Goal: Task Accomplishment & Management: Manage account settings

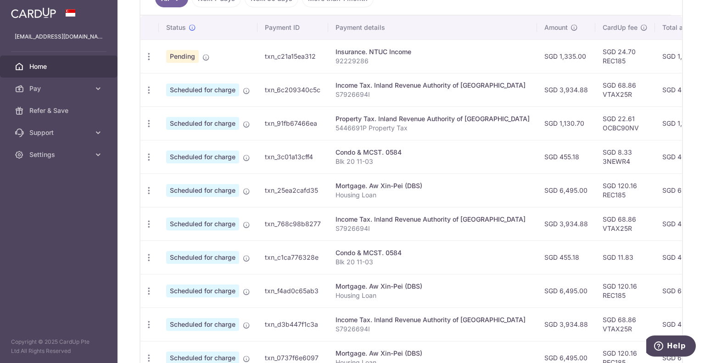
scroll to position [211, 0]
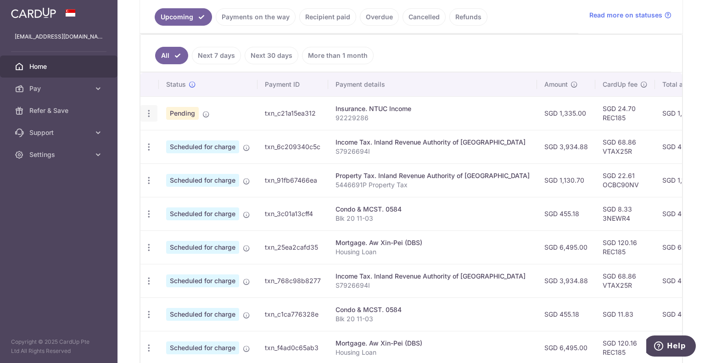
click at [151, 111] on icon "button" at bounding box center [149, 114] width 10 height 10
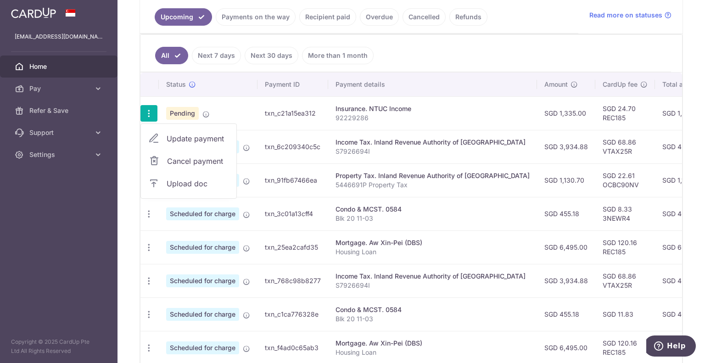
click at [184, 140] on span "Update payment" at bounding box center [198, 138] width 62 height 11
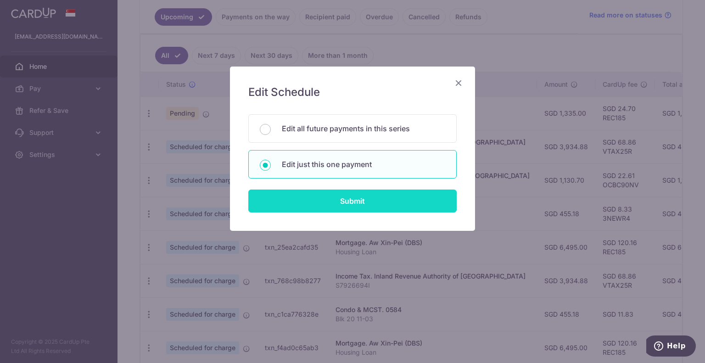
click at [358, 197] on input "Submit" at bounding box center [352, 200] width 208 height 23
radio input "true"
type input "1,335.00"
type input "[DATE]"
type input "92229286"
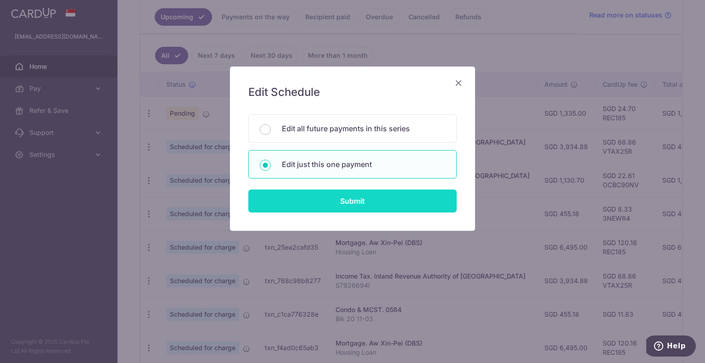
type input "REC185"
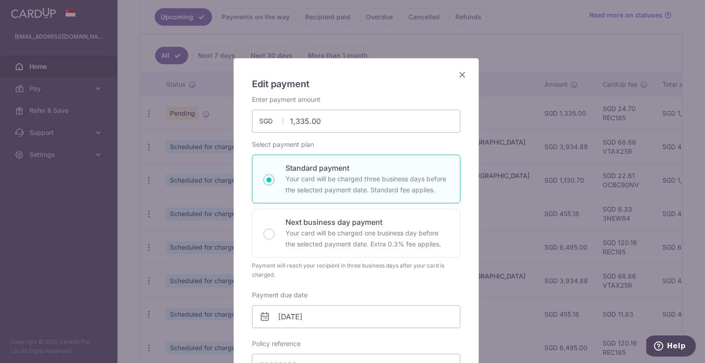
scroll to position [0, 0]
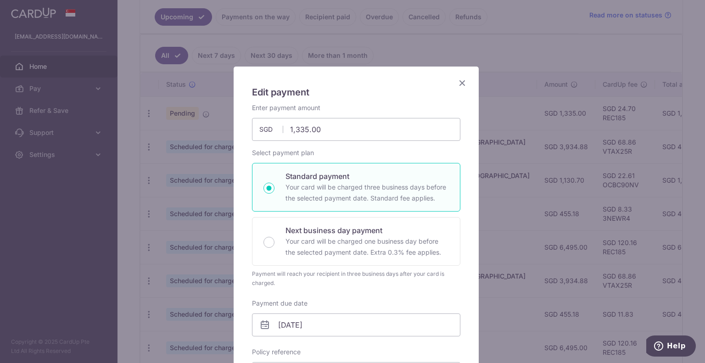
click at [457, 81] on icon "Close" at bounding box center [462, 82] width 11 height 11
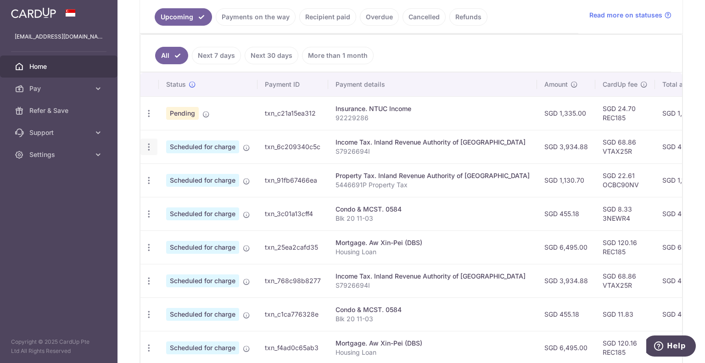
click at [151, 145] on icon "button" at bounding box center [149, 147] width 10 height 10
click at [183, 167] on span "Update payment" at bounding box center [198, 172] width 62 height 11
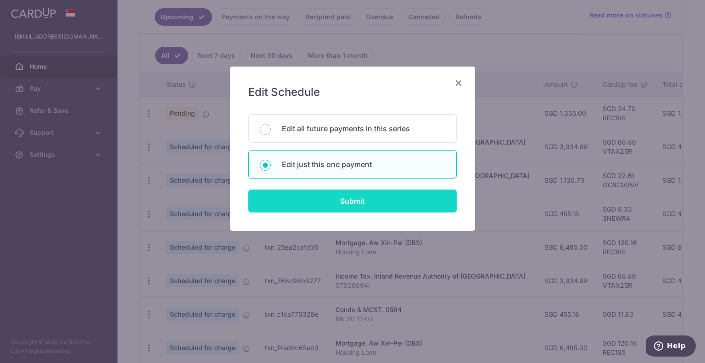
click at [312, 196] on input "Submit" at bounding box center [352, 200] width 208 height 23
type input "3,934.88"
radio input "true"
type input "[DATE]"
type input "S7926694I"
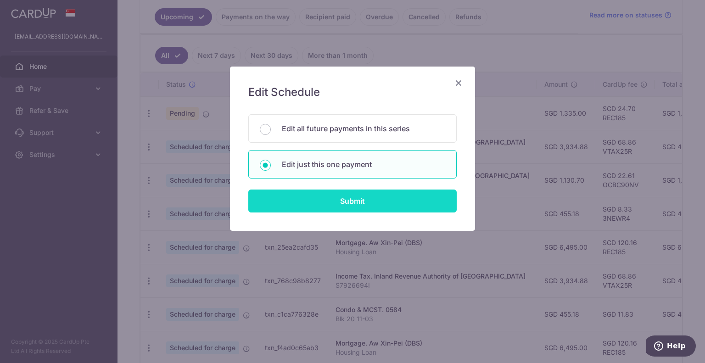
type input "VTAX25R"
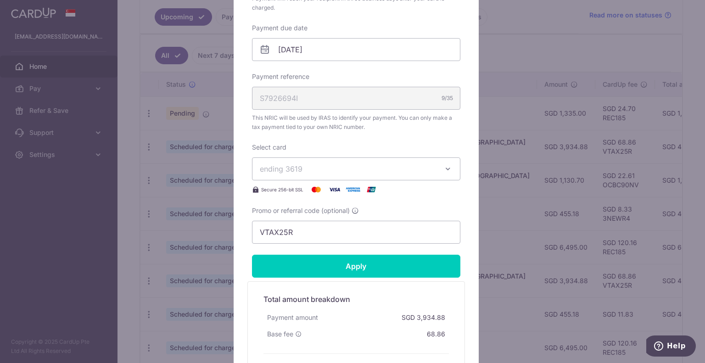
scroll to position [321, 0]
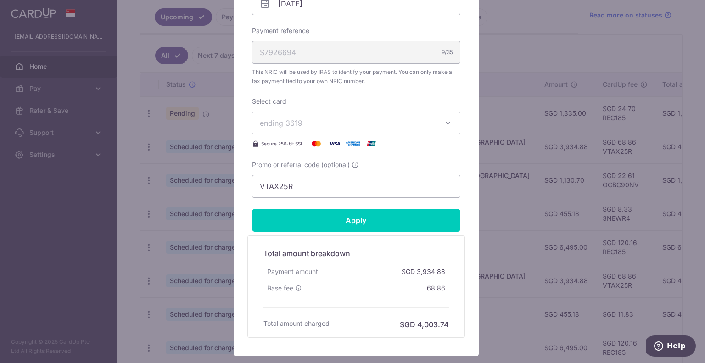
click at [373, 123] on span "ending 3619" at bounding box center [348, 122] width 176 height 11
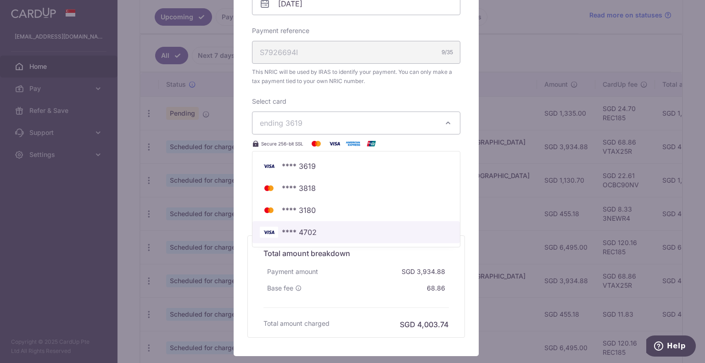
click at [294, 228] on span "**** 4702" at bounding box center [299, 232] width 35 height 11
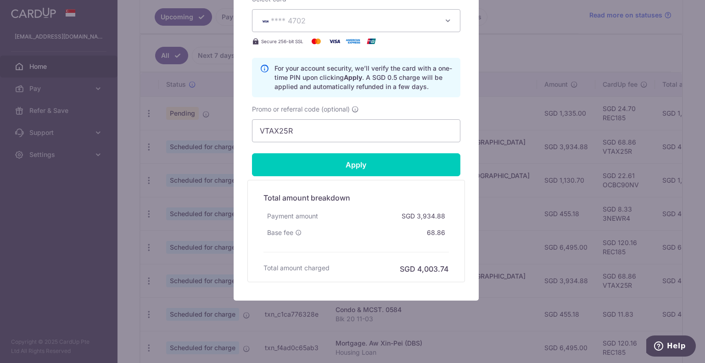
scroll to position [426, 0]
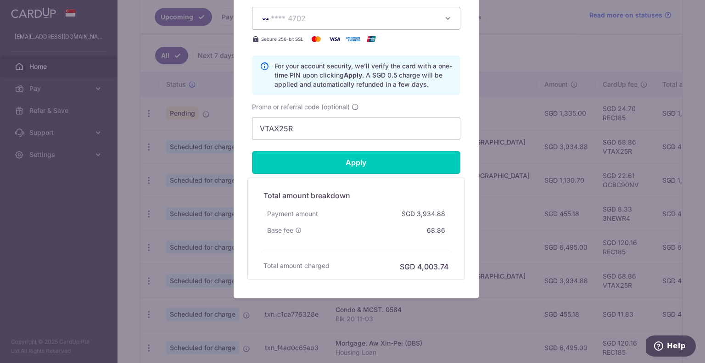
click at [376, 165] on input "Apply" at bounding box center [356, 162] width 208 height 23
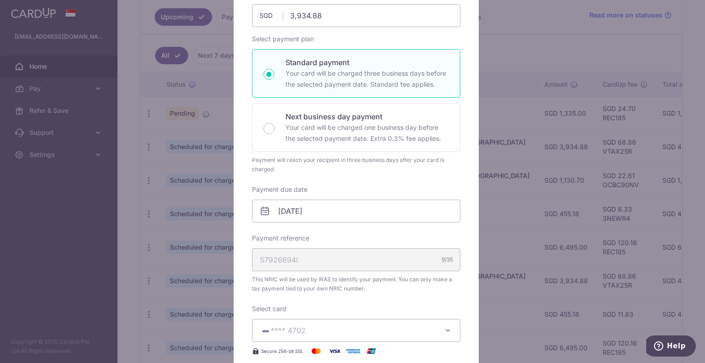
scroll to position [0, 0]
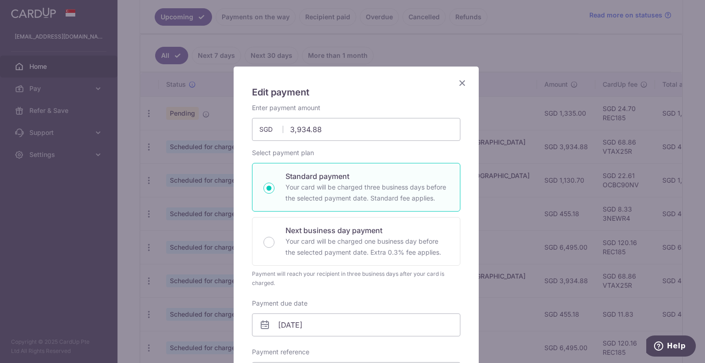
type input "Successfully Applied"
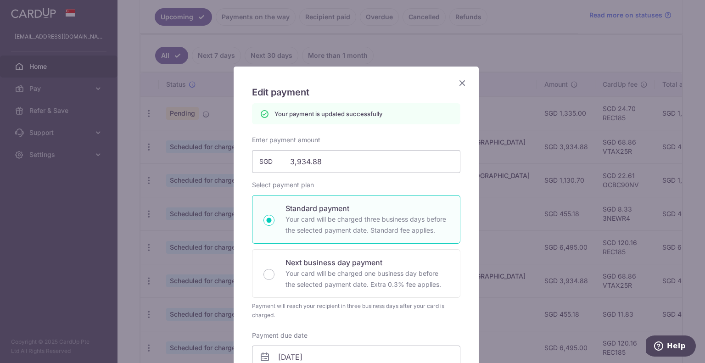
click at [457, 80] on icon "Close" at bounding box center [462, 82] width 11 height 11
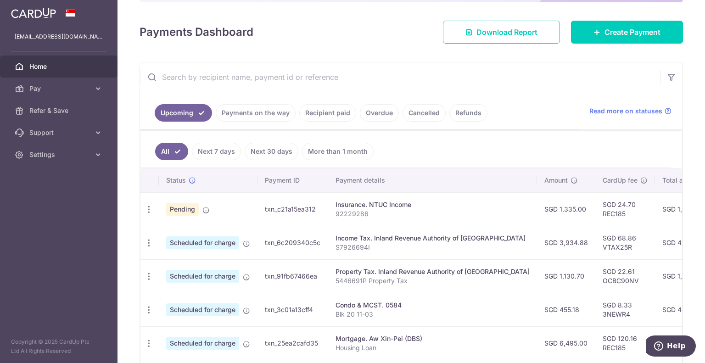
scroll to position [138, 0]
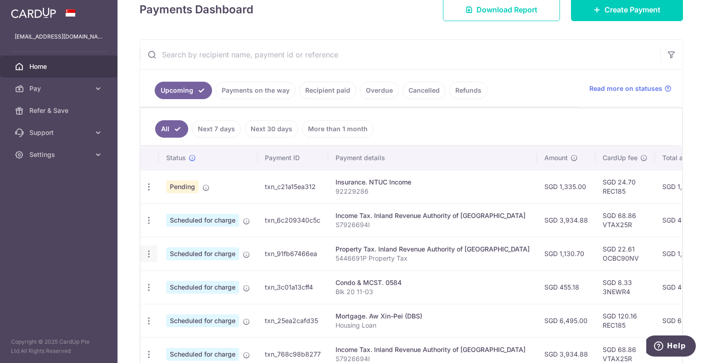
click at [151, 253] on icon "button" at bounding box center [149, 254] width 10 height 10
click at [173, 277] on span "Update payment" at bounding box center [198, 278] width 62 height 11
radio input "true"
type input "1,130.70"
type input "[DATE]"
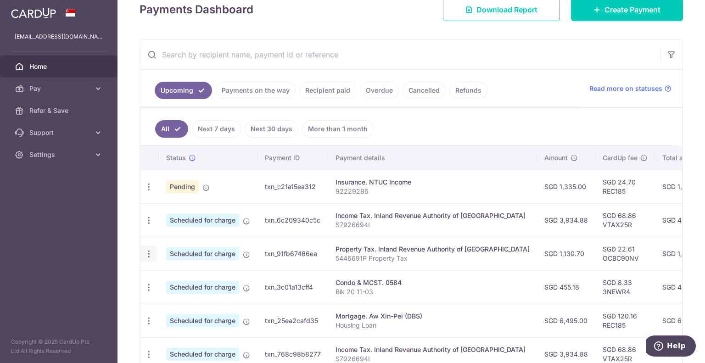
type input "5446691P"
type input "OCBC90NV"
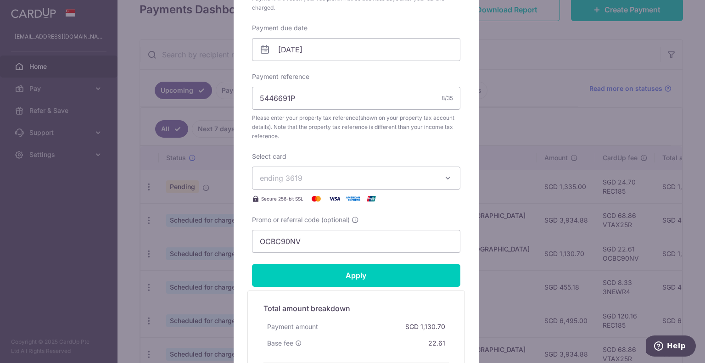
scroll to position [321, 0]
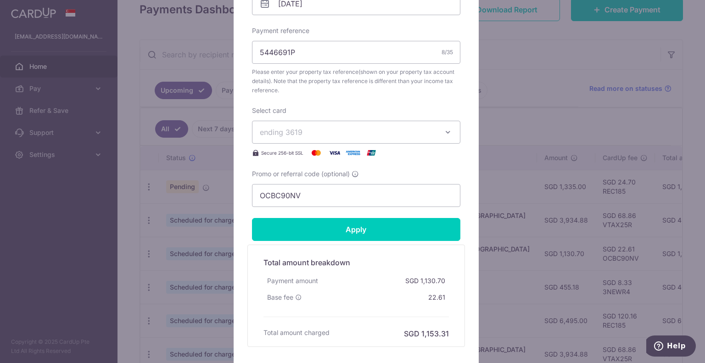
click at [385, 132] on span "ending 3619" at bounding box center [348, 132] width 176 height 11
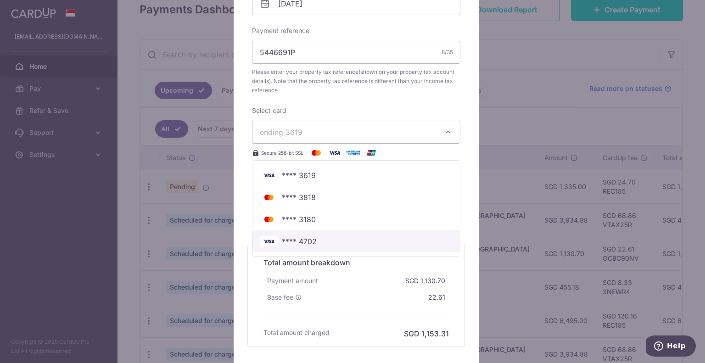
click at [328, 237] on span "**** 4702" at bounding box center [356, 241] width 193 height 11
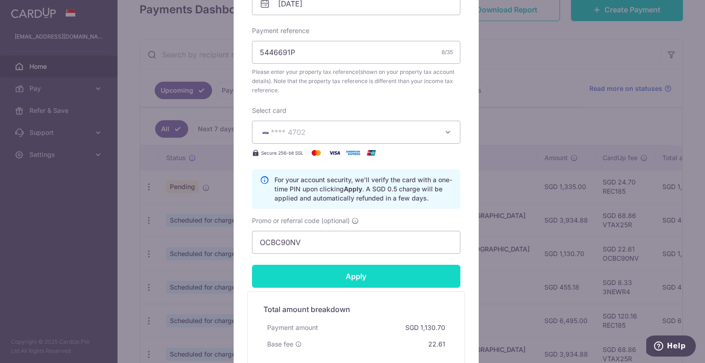
click at [356, 277] on input "Apply" at bounding box center [356, 276] width 208 height 23
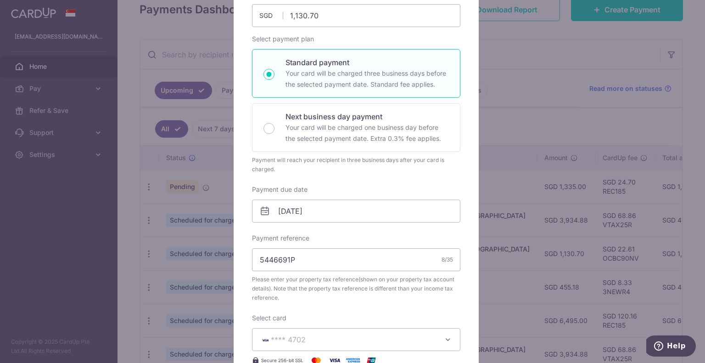
type input "Successfully Applied"
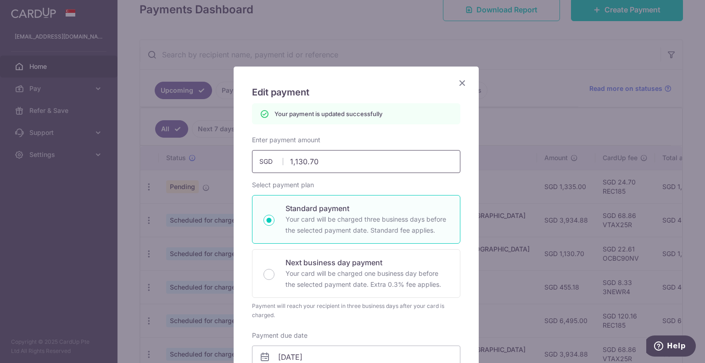
scroll to position [0, 0]
click at [459, 84] on icon "Close" at bounding box center [462, 82] width 11 height 11
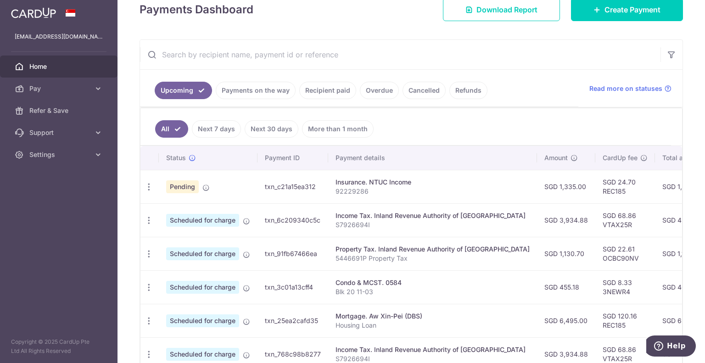
scroll to position [229, 0]
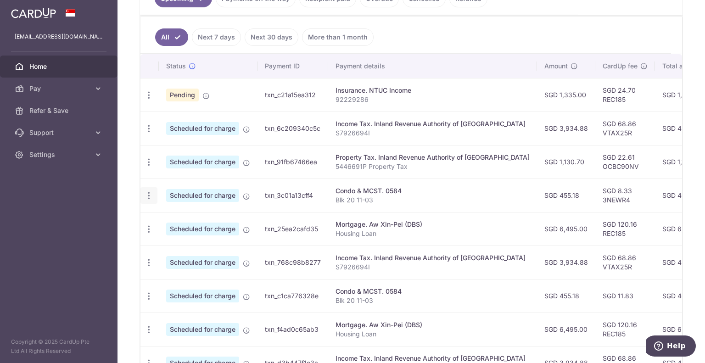
click at [149, 194] on icon "button" at bounding box center [149, 196] width 10 height 10
click at [184, 222] on span "Update payment" at bounding box center [198, 220] width 62 height 11
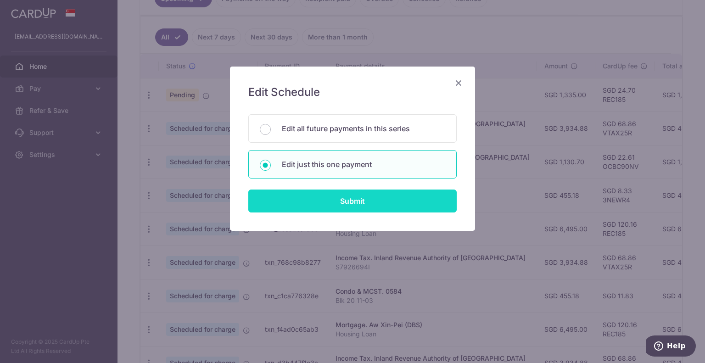
click at [351, 201] on input "Submit" at bounding box center [352, 200] width 208 height 23
radio input "true"
type input "455.18"
type input "[DATE]"
type input "Blk 20 11-03"
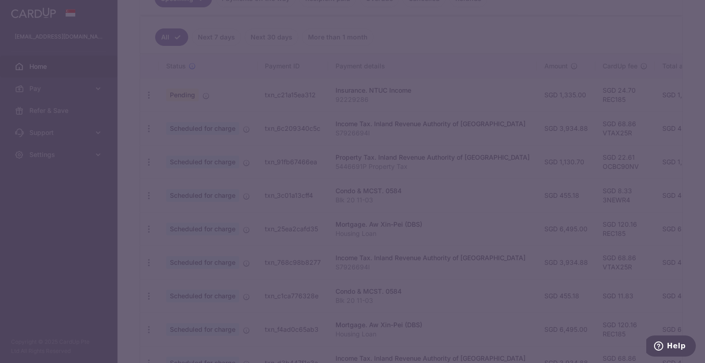
type input "3NEWR4"
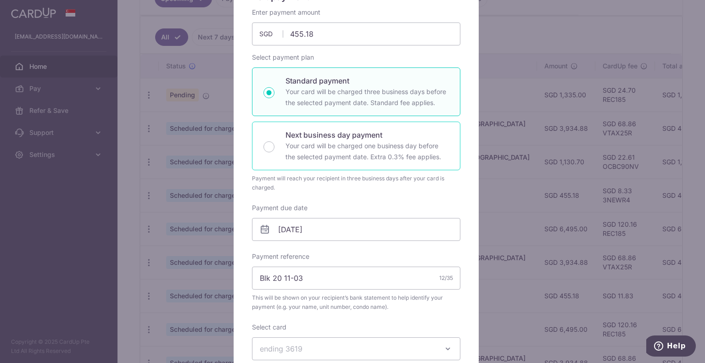
scroll to position [92, 0]
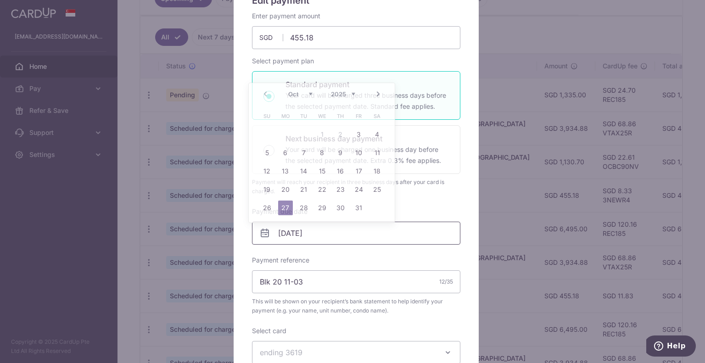
click at [328, 232] on input "[DATE]" at bounding box center [356, 233] width 208 height 23
click at [359, 208] on link "31" at bounding box center [358, 208] width 15 height 15
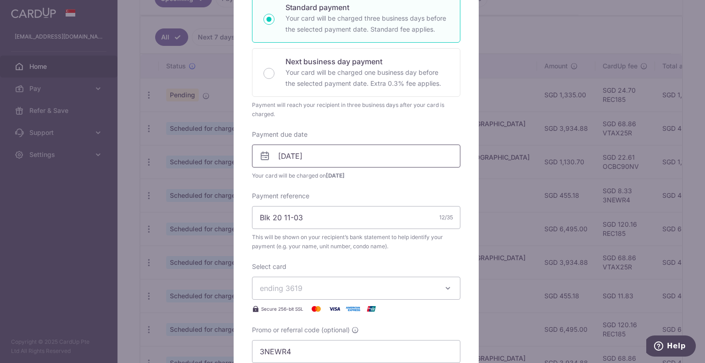
scroll to position [184, 0]
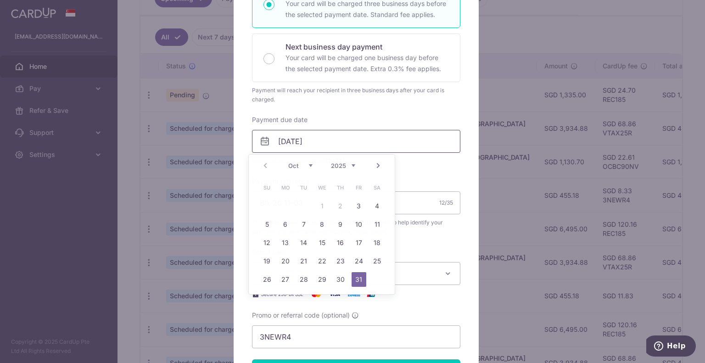
click at [365, 136] on input "31/10/2025" at bounding box center [356, 141] width 208 height 23
click at [376, 163] on link "Next" at bounding box center [378, 165] width 11 height 11
click at [376, 223] on link "8" at bounding box center [377, 224] width 15 height 15
type input "[DATE]"
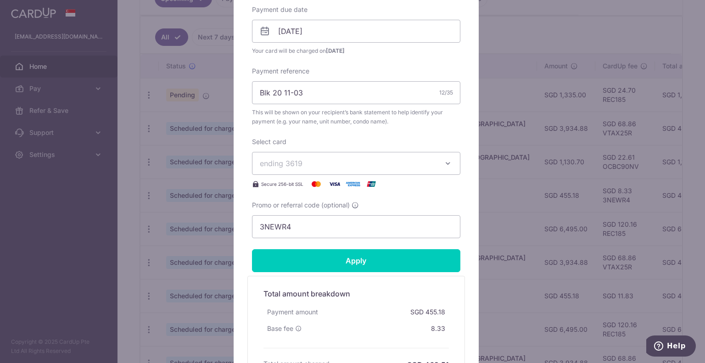
scroll to position [321, 0]
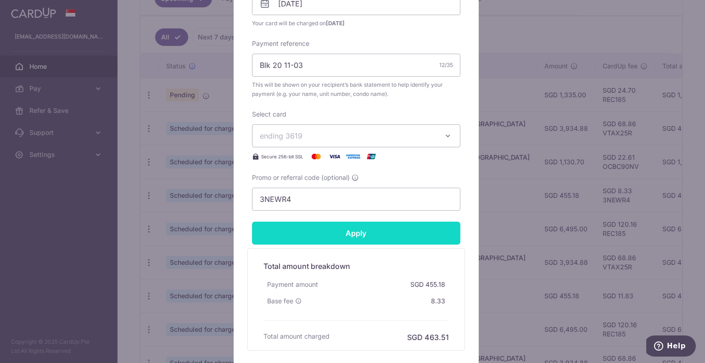
click at [323, 231] on input "Apply" at bounding box center [356, 233] width 208 height 23
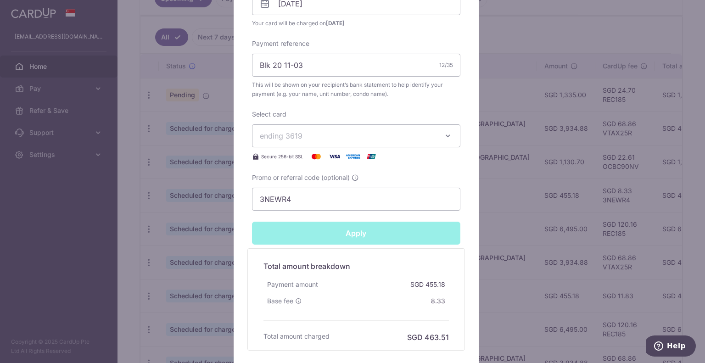
type input "Successfully Applied"
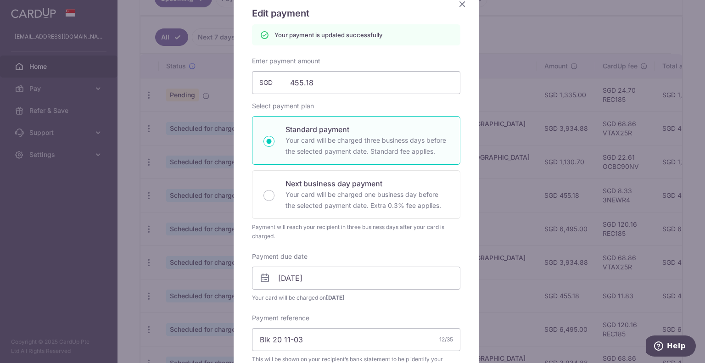
scroll to position [78, 0]
click at [458, 5] on icon "Close" at bounding box center [462, 5] width 11 height 11
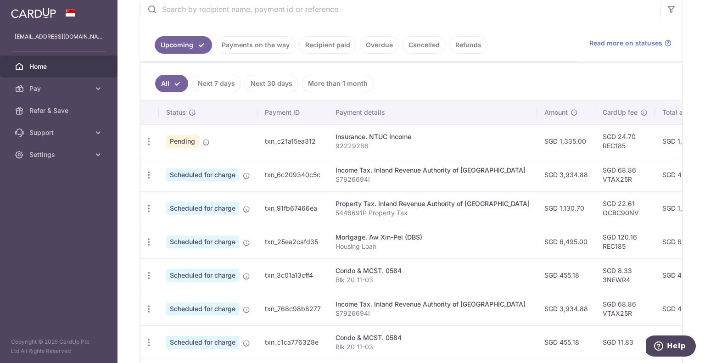
scroll to position [229, 0]
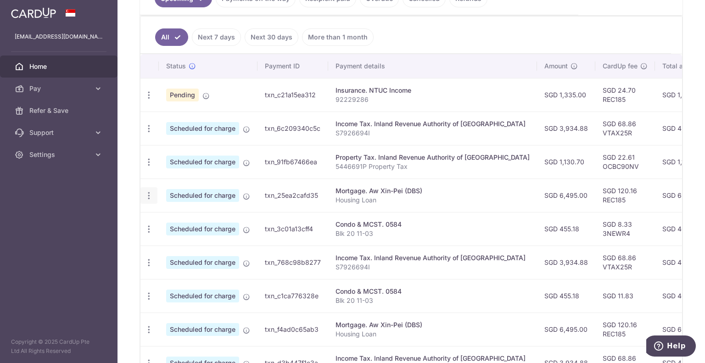
click at [151, 194] on icon "button" at bounding box center [149, 196] width 10 height 10
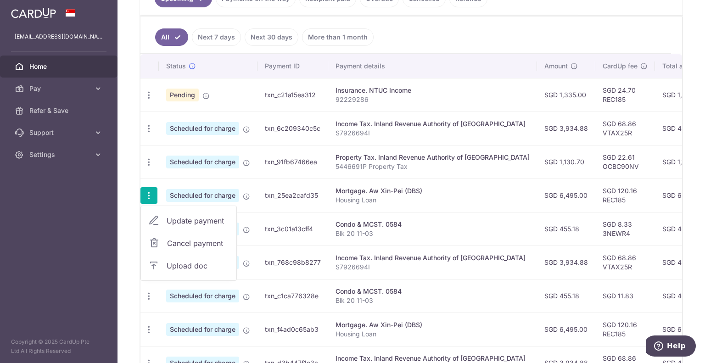
click at [189, 219] on span "Update payment" at bounding box center [198, 220] width 62 height 11
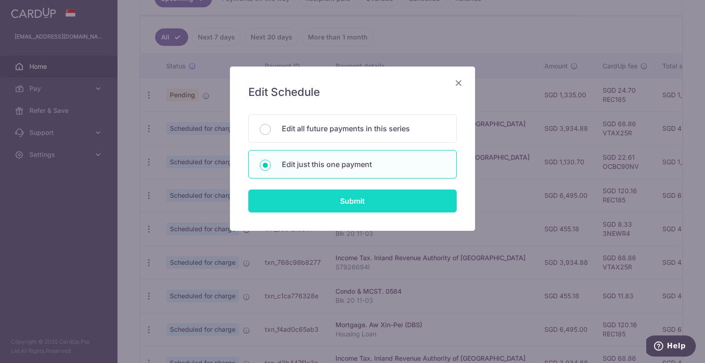
click at [333, 198] on input "Submit" at bounding box center [352, 200] width 208 height 23
radio input "true"
type input "6,495.00"
type input "[DATE]"
type input "Housing Loan"
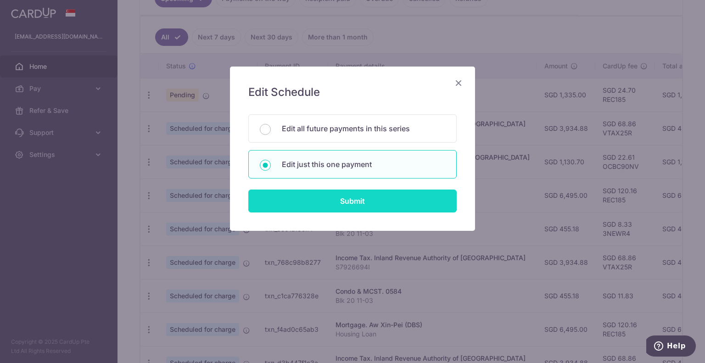
type input "REC185"
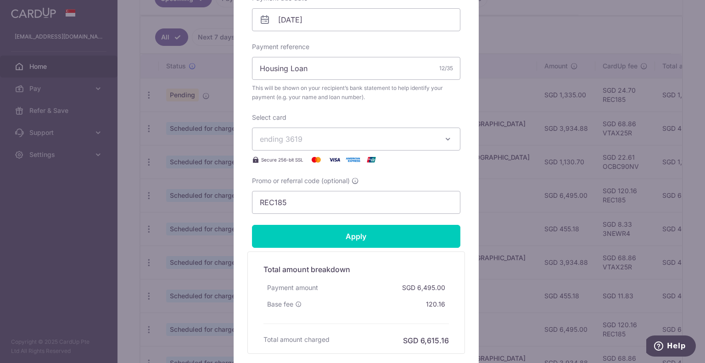
scroll to position [321, 0]
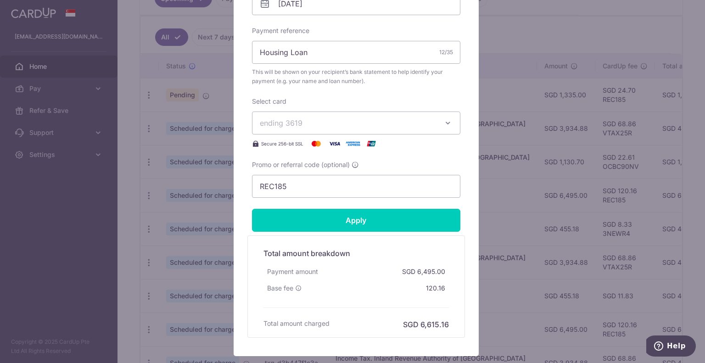
click at [379, 123] on span "ending 3619" at bounding box center [348, 122] width 176 height 11
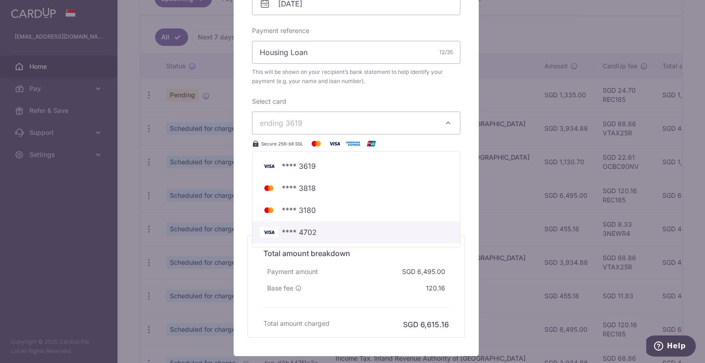
click at [317, 228] on span "**** 4702" at bounding box center [356, 232] width 193 height 11
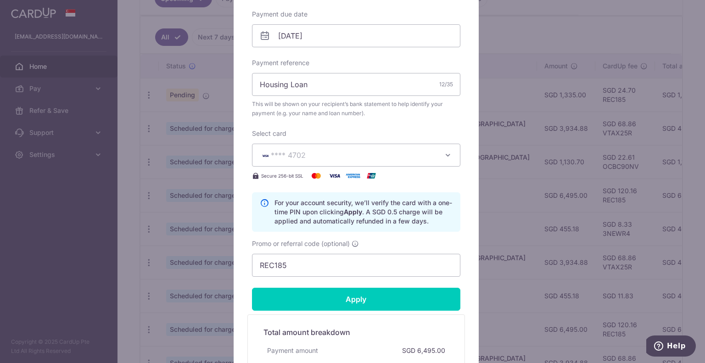
scroll to position [275, 0]
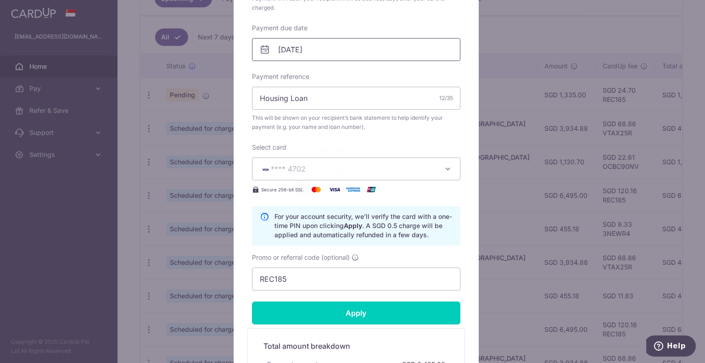
click at [334, 48] on input "[DATE]" at bounding box center [356, 49] width 208 height 23
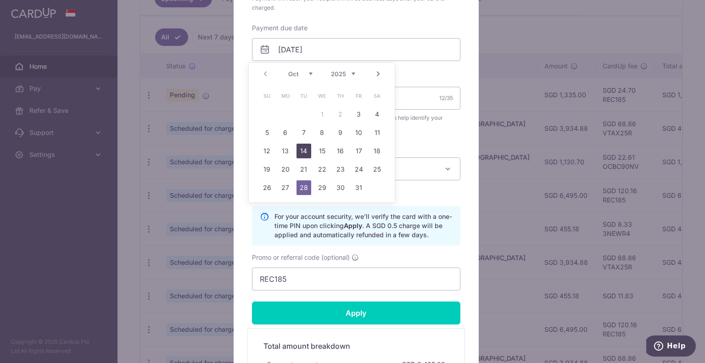
click at [305, 151] on link "14" at bounding box center [303, 151] width 15 height 15
type input "[DATE]"
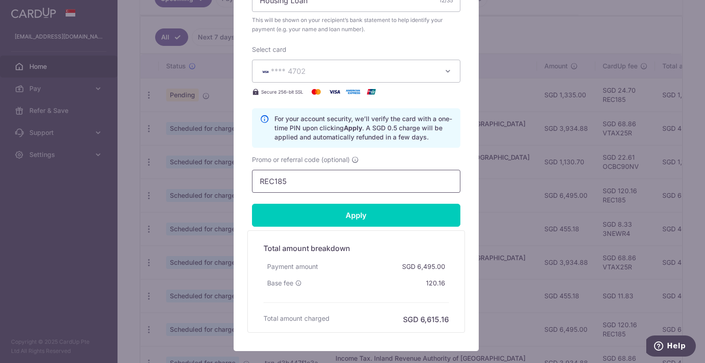
scroll to position [413, 0]
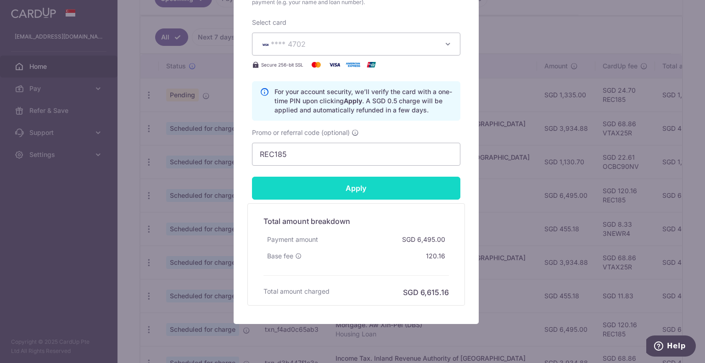
click at [340, 185] on input "Apply" at bounding box center [356, 188] width 208 height 23
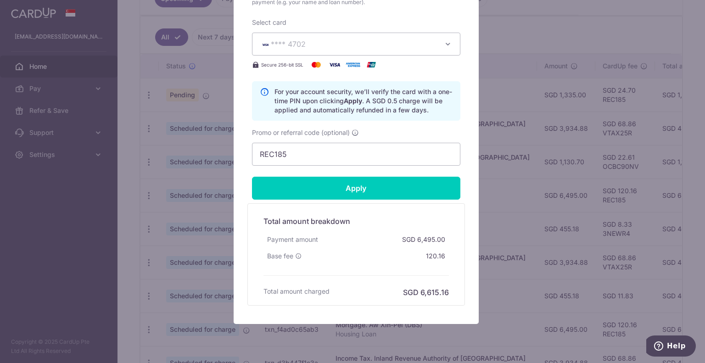
type input "Successfully Applied"
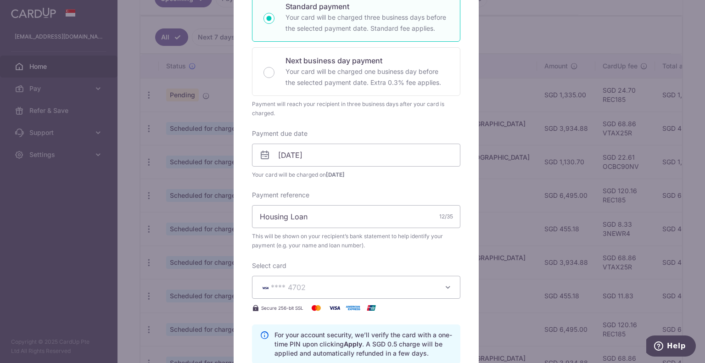
scroll to position [0, 0]
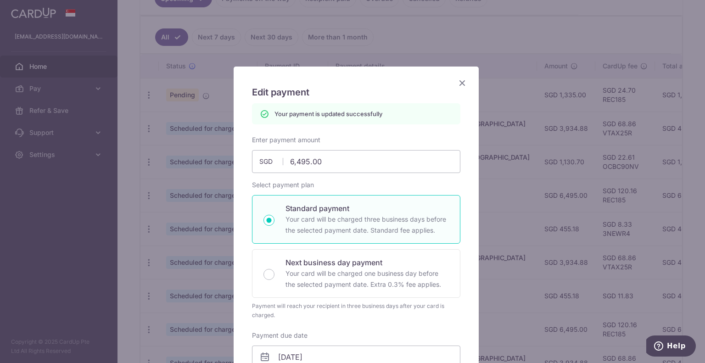
click at [458, 84] on icon "Close" at bounding box center [462, 82] width 11 height 11
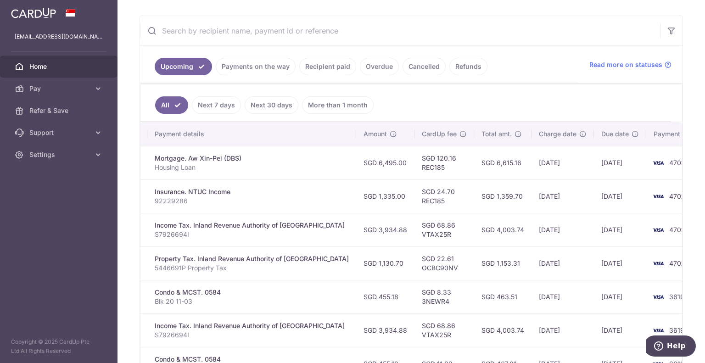
scroll to position [184, 0]
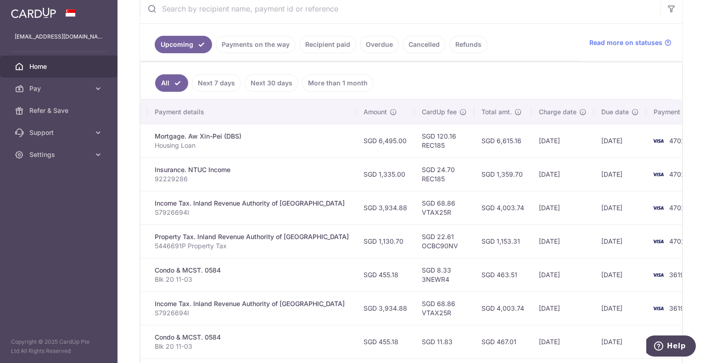
click at [594, 168] on td "[DATE]" at bounding box center [620, 173] width 52 height 33
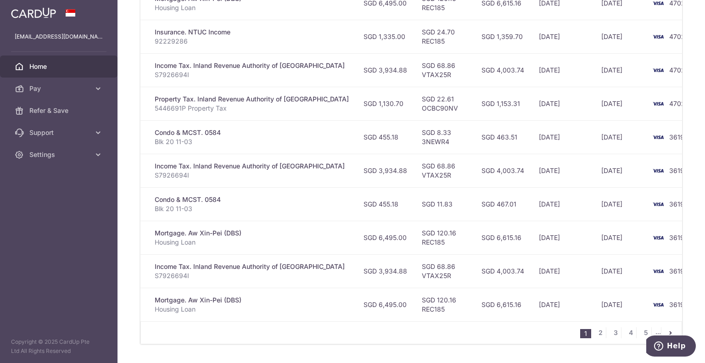
scroll to position [349, 0]
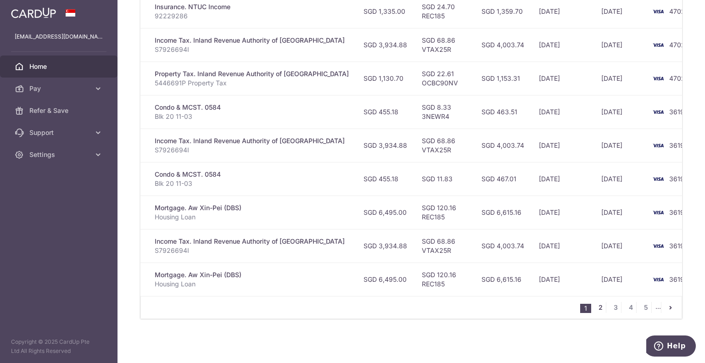
click at [599, 307] on link "2" at bounding box center [600, 307] width 11 height 11
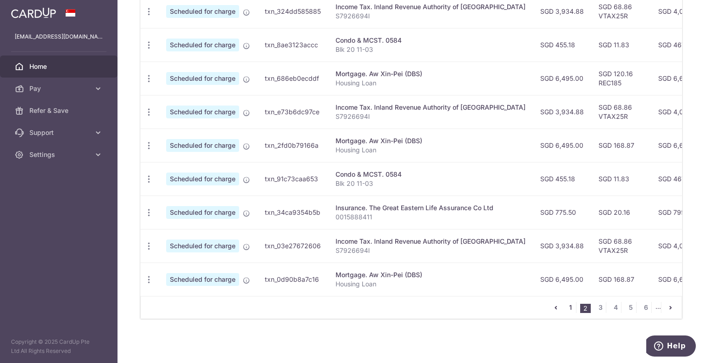
click at [565, 307] on link "1" at bounding box center [570, 307] width 11 height 11
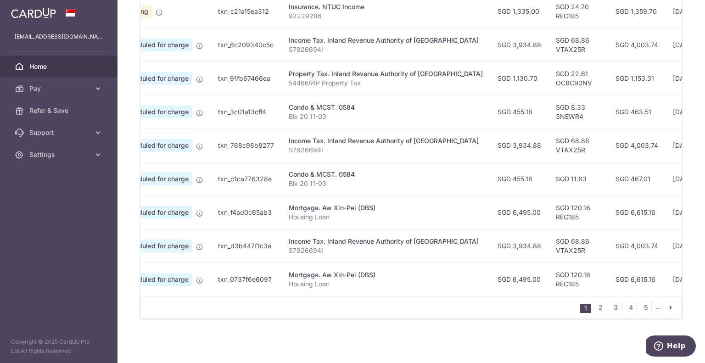
scroll to position [0, 0]
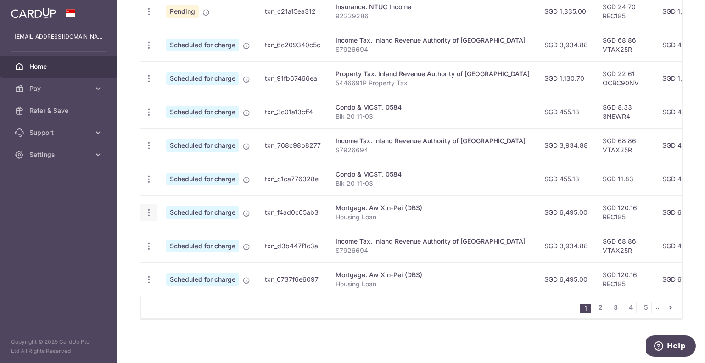
click at [149, 208] on icon "button" at bounding box center [149, 213] width 10 height 10
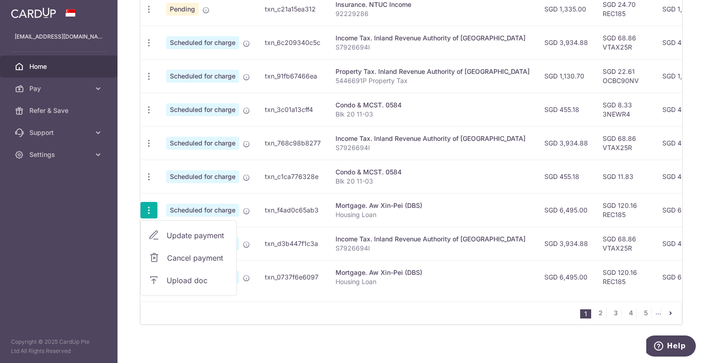
click at [181, 232] on span "Update payment" at bounding box center [198, 235] width 62 height 11
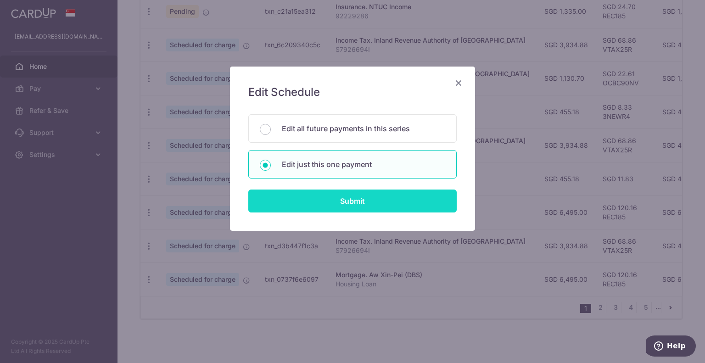
click at [340, 197] on input "Submit" at bounding box center [352, 200] width 208 height 23
radio input "true"
type input "6,495.00"
type input "28/11/2025"
type input "Housing Loan"
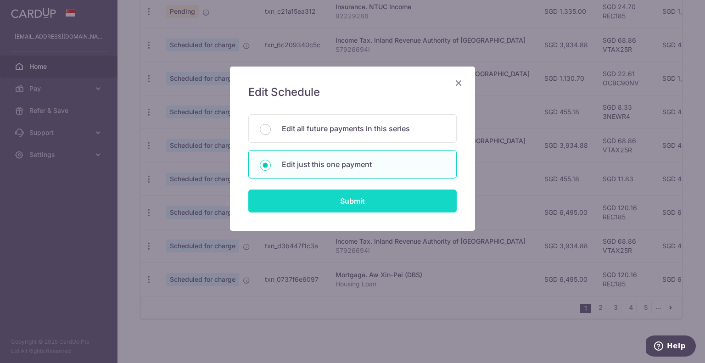
type input "REC185"
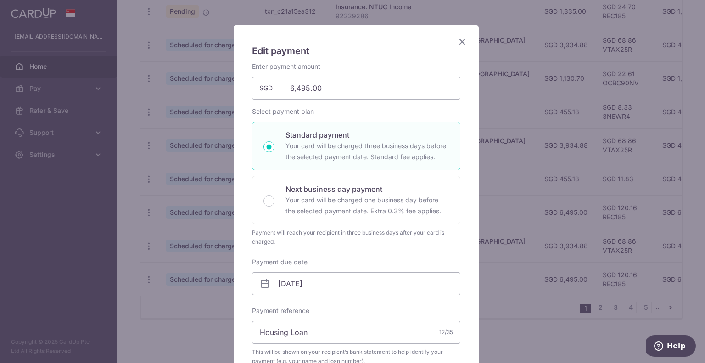
scroll to position [46, 0]
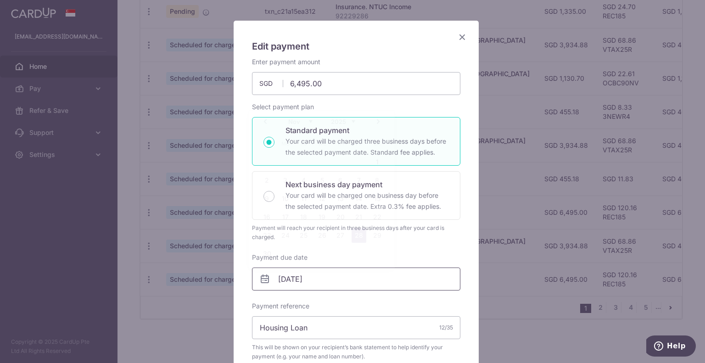
click at [332, 279] on input "28/11/2025" at bounding box center [356, 278] width 208 height 23
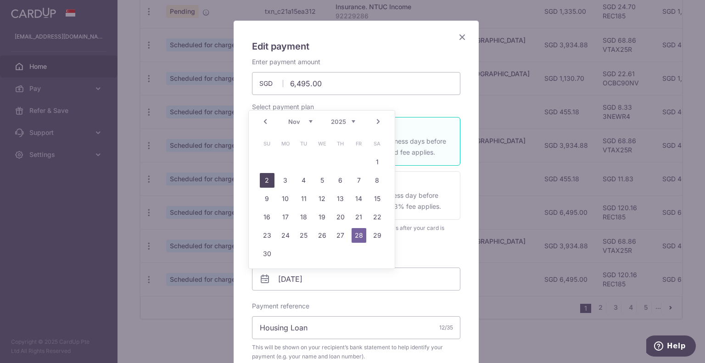
click at [262, 178] on link "2" at bounding box center [267, 180] width 15 height 15
type input "[DATE]"
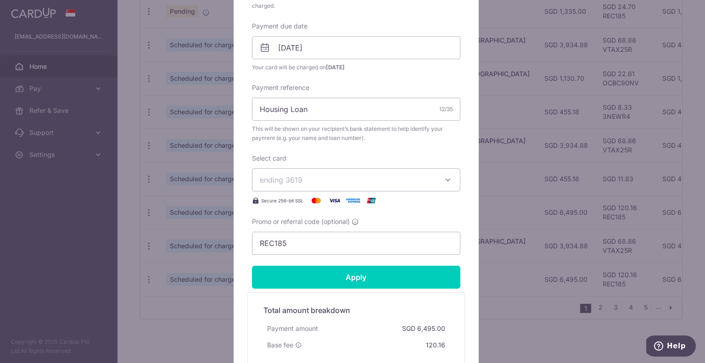
scroll to position [321, 0]
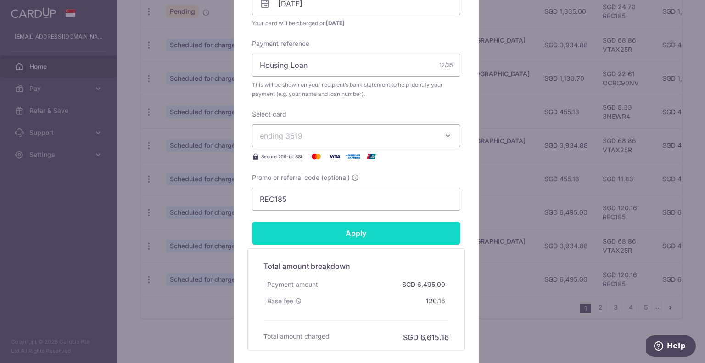
click at [341, 230] on input "Apply" at bounding box center [356, 233] width 208 height 23
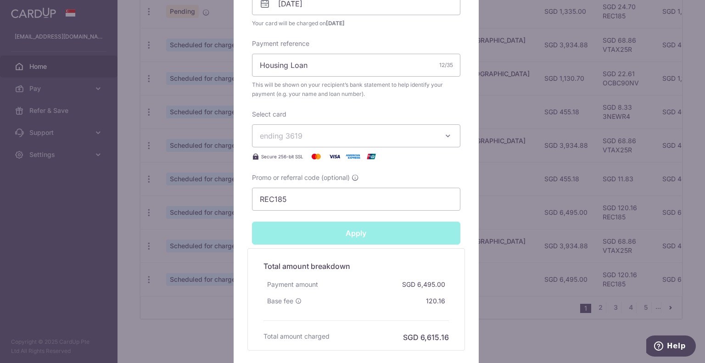
type input "Successfully Applied"
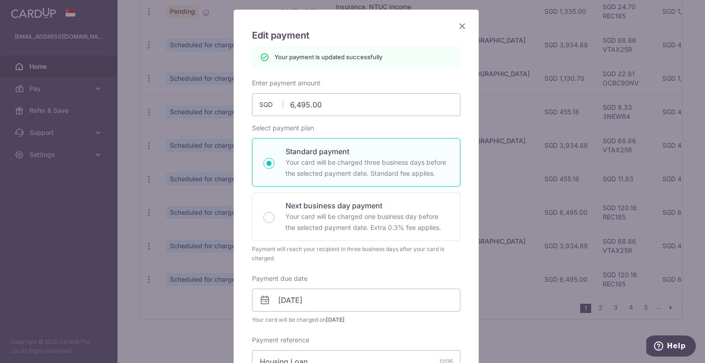
scroll to position [57, 0]
click at [459, 27] on icon "Close" at bounding box center [462, 25] width 11 height 11
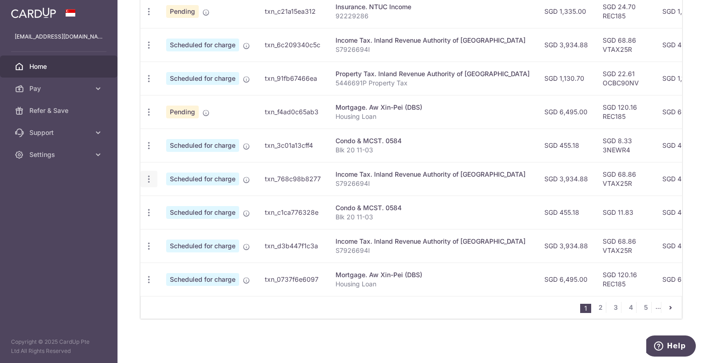
click at [150, 174] on icon "button" at bounding box center [149, 179] width 10 height 10
click at [168, 199] on span "Update payment" at bounding box center [198, 204] width 62 height 11
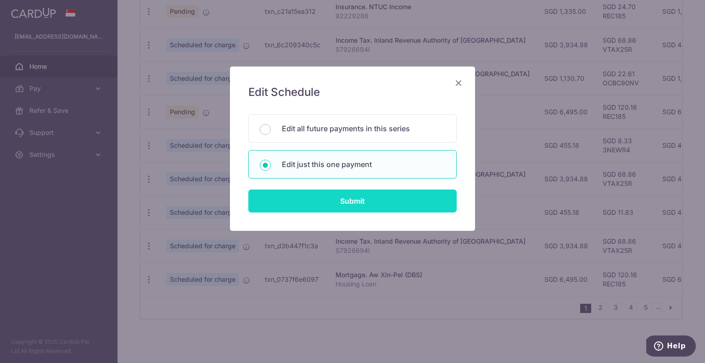
click at [346, 198] on input "Submit" at bounding box center [352, 200] width 208 height 23
radio input "true"
type input "3,934.88"
type input "[DATE]"
type input "S7926694I"
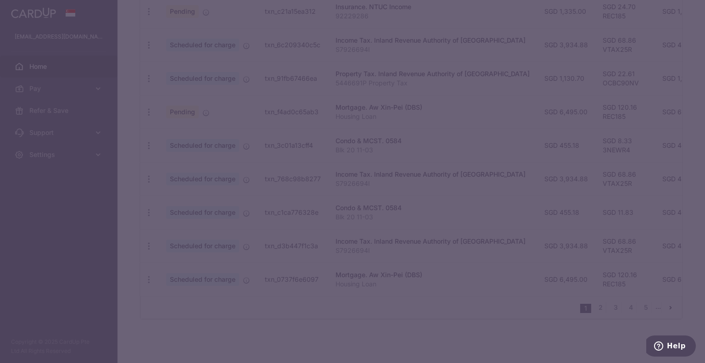
type input "VTAX25R"
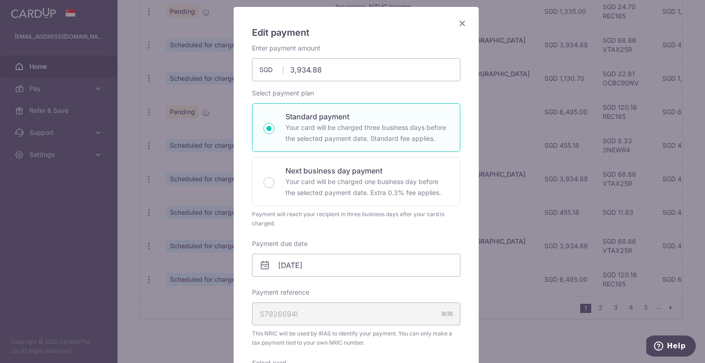
scroll to position [138, 0]
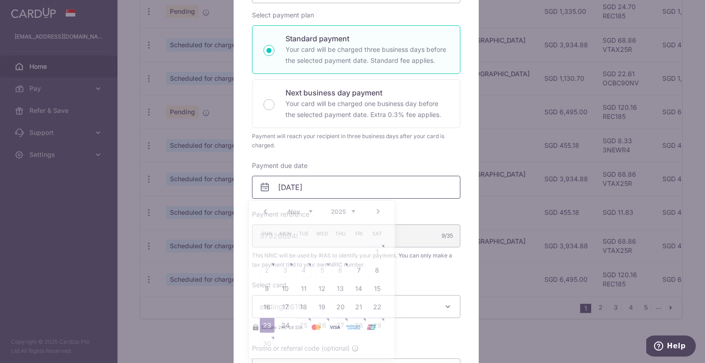
click at [318, 188] on input "[DATE]" at bounding box center [356, 187] width 208 height 23
click at [268, 288] on link "9" at bounding box center [267, 288] width 15 height 15
type input "09/11/2025"
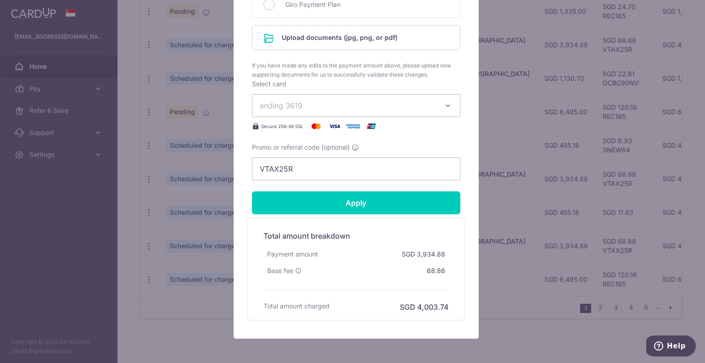
scroll to position [505, 0]
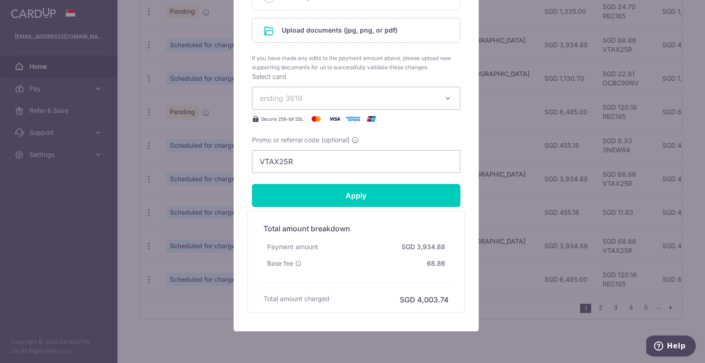
click at [328, 192] on input "Apply" at bounding box center [356, 195] width 208 height 23
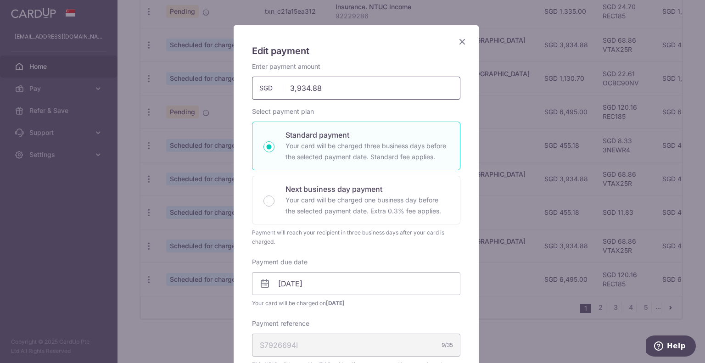
scroll to position [46, 0]
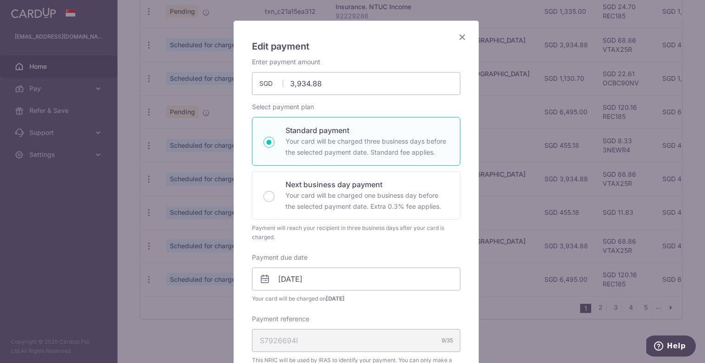
click at [458, 36] on icon "Close" at bounding box center [462, 36] width 11 height 11
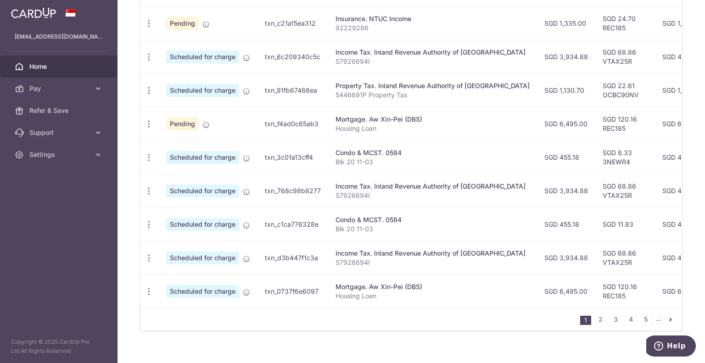
scroll to position [349, 0]
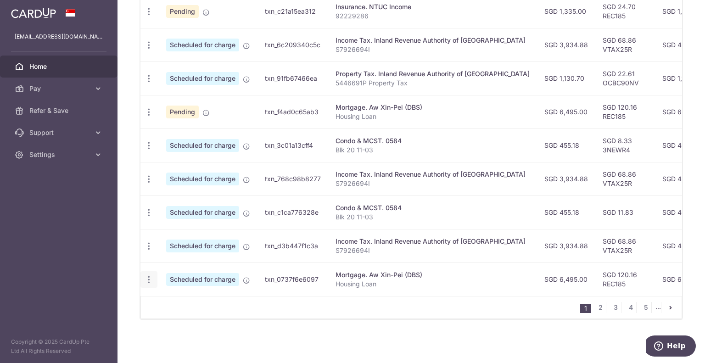
click at [150, 277] on icon "button" at bounding box center [149, 280] width 10 height 10
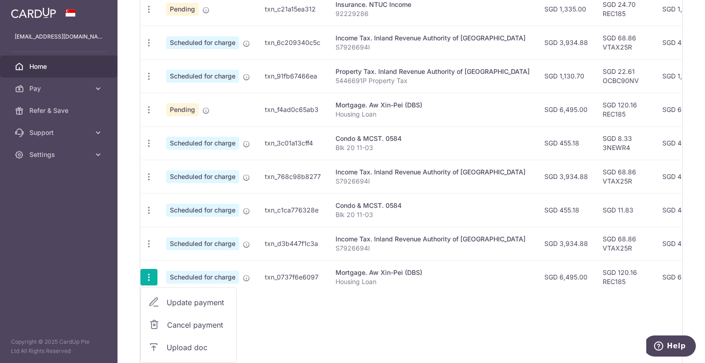
click at [189, 301] on span "Update payment" at bounding box center [198, 302] width 62 height 11
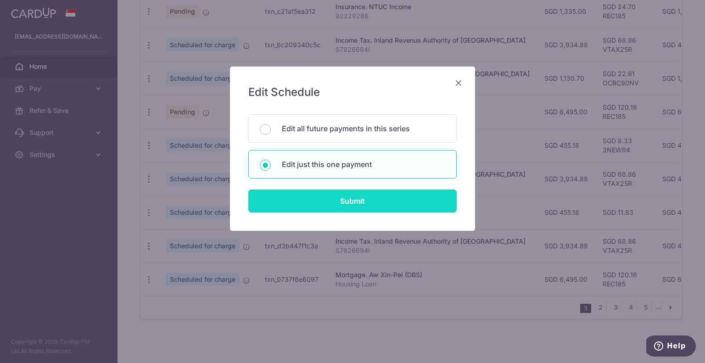
click at [350, 198] on input "Submit" at bounding box center [352, 200] width 208 height 23
radio input "true"
type input "6,495.00"
type input "[DATE]"
type input "Housing Loan"
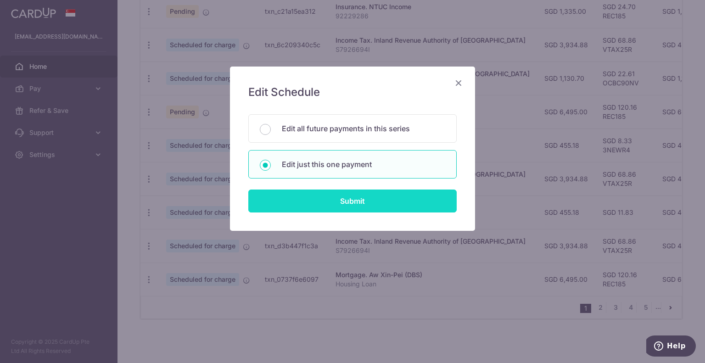
type input "REC185"
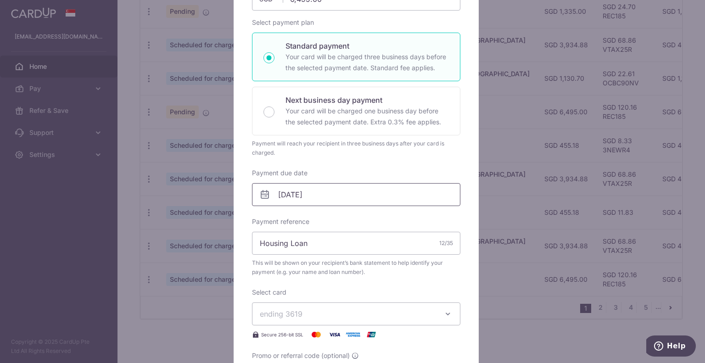
scroll to position [138, 0]
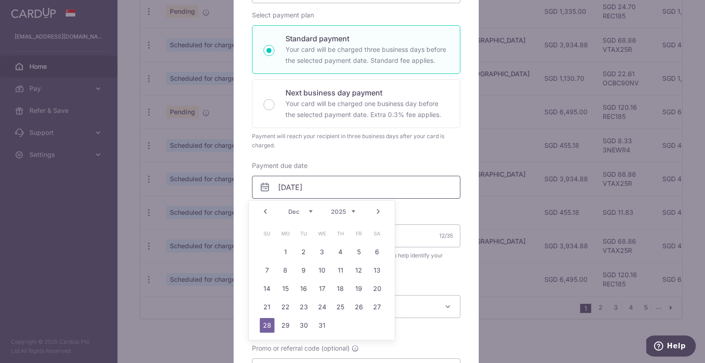
click at [354, 180] on input "[DATE]" at bounding box center [356, 187] width 208 height 23
click at [285, 252] on link "1" at bounding box center [285, 252] width 15 height 15
type input "[DATE]"
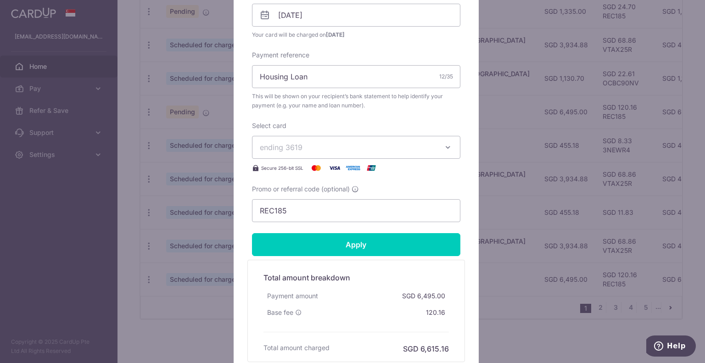
scroll to position [321, 0]
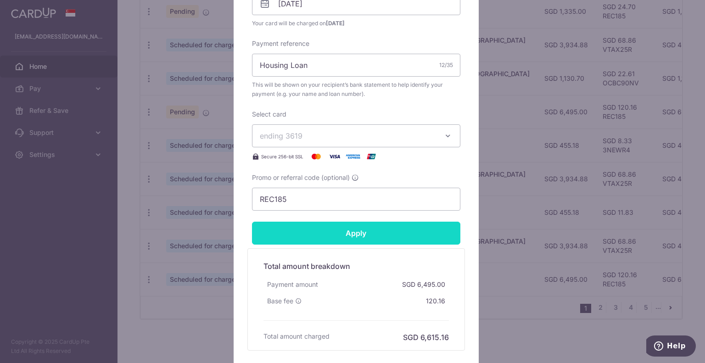
click at [326, 228] on input "Apply" at bounding box center [356, 233] width 208 height 23
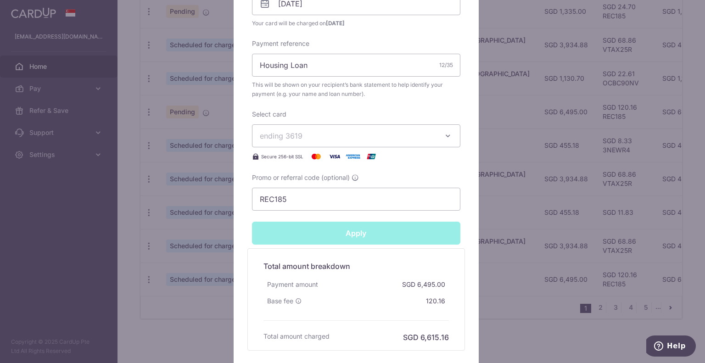
type input "Successfully Applied"
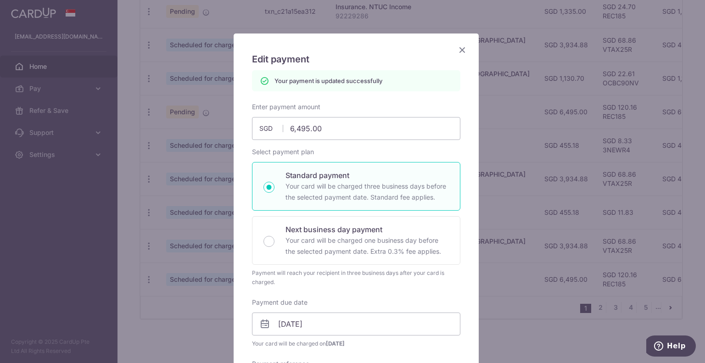
scroll to position [0, 0]
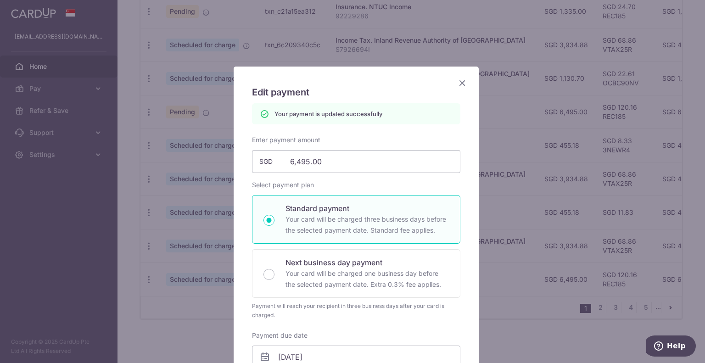
click at [460, 83] on icon "Close" at bounding box center [462, 82] width 11 height 11
